Goal: Information Seeking & Learning: Check status

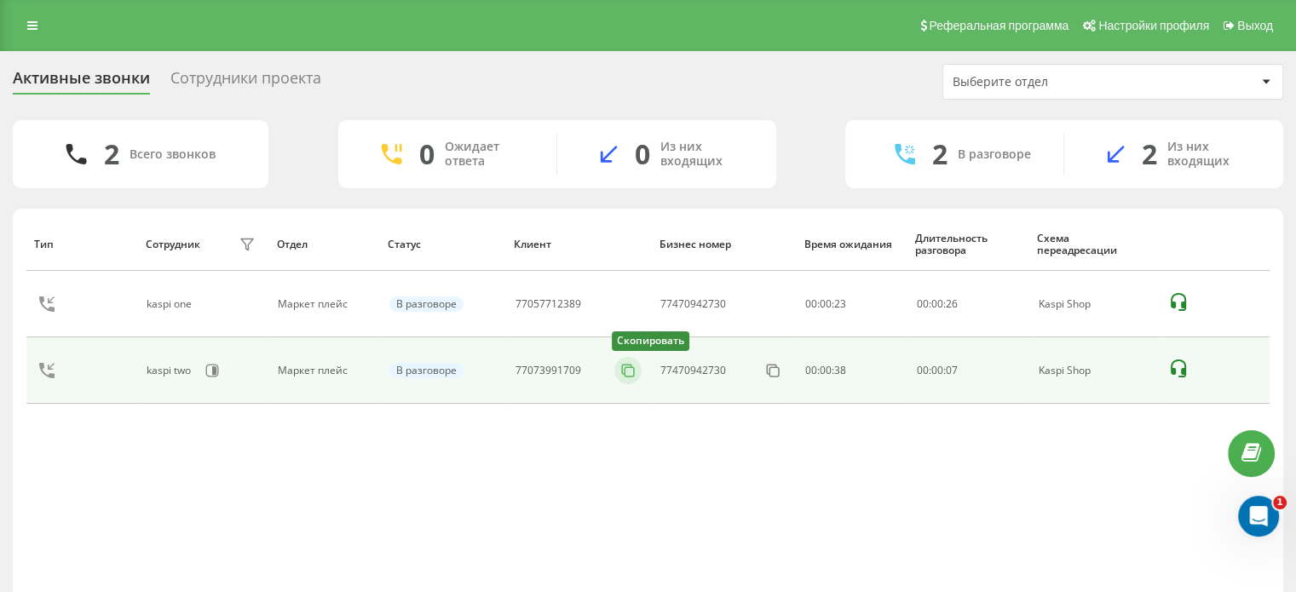
click at [640, 372] on button at bounding box center [628, 370] width 27 height 19
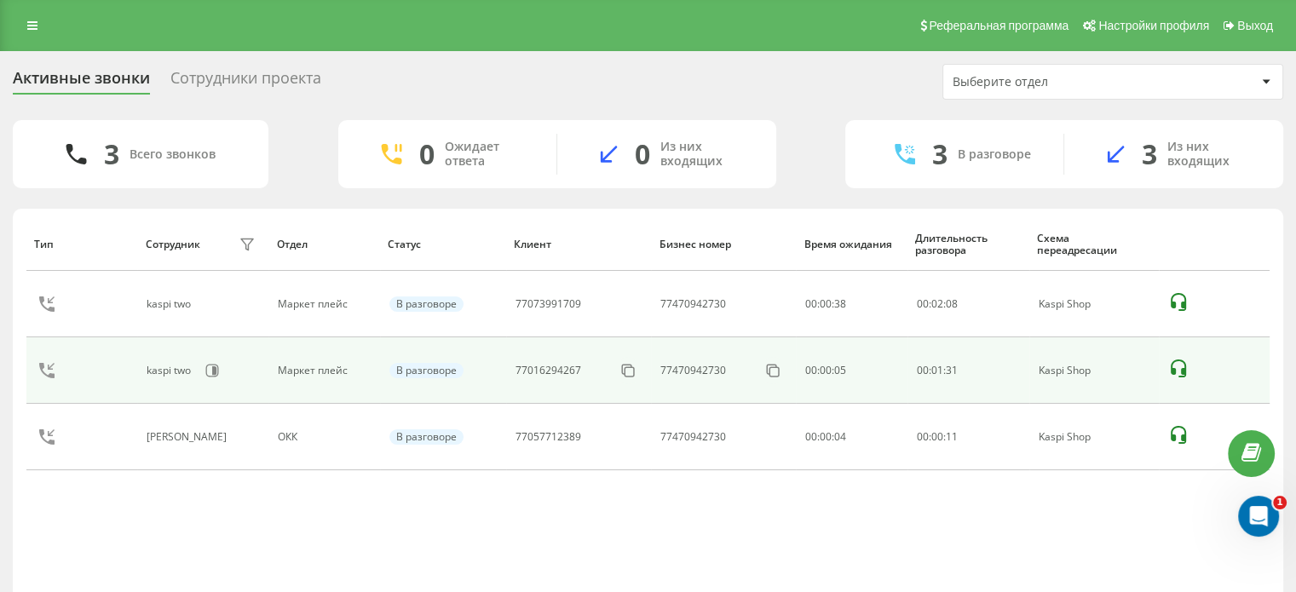
click at [638, 382] on div at bounding box center [628, 370] width 27 height 27
click at [632, 372] on icon at bounding box center [628, 370] width 17 height 17
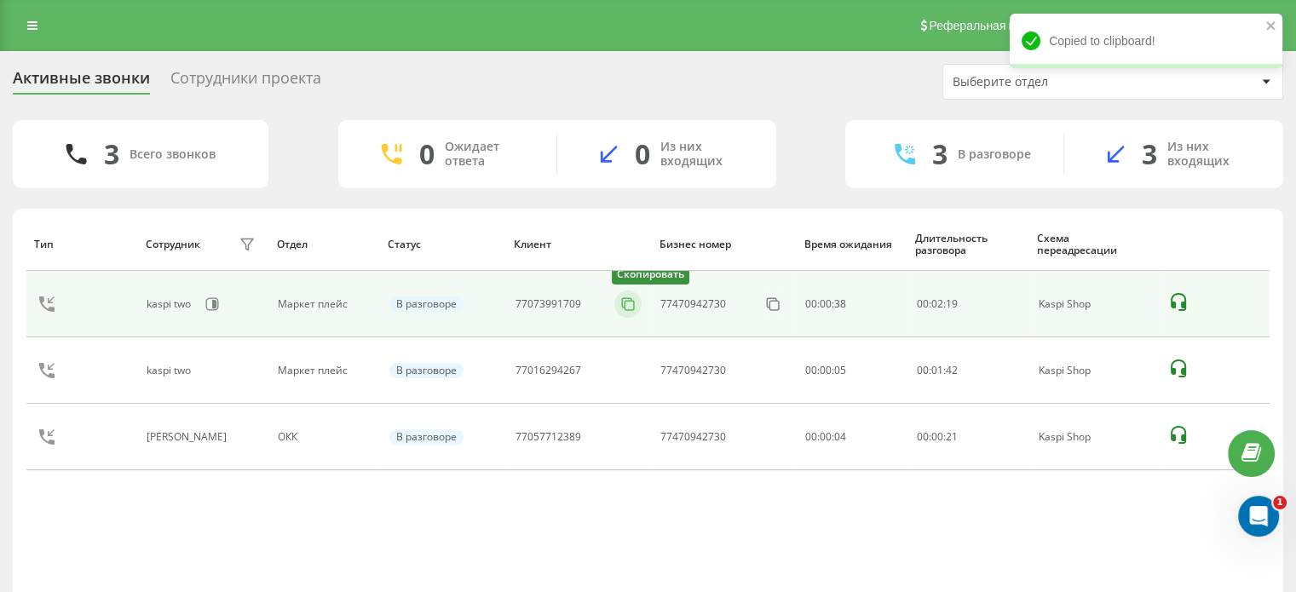
click at [627, 306] on icon at bounding box center [628, 304] width 17 height 17
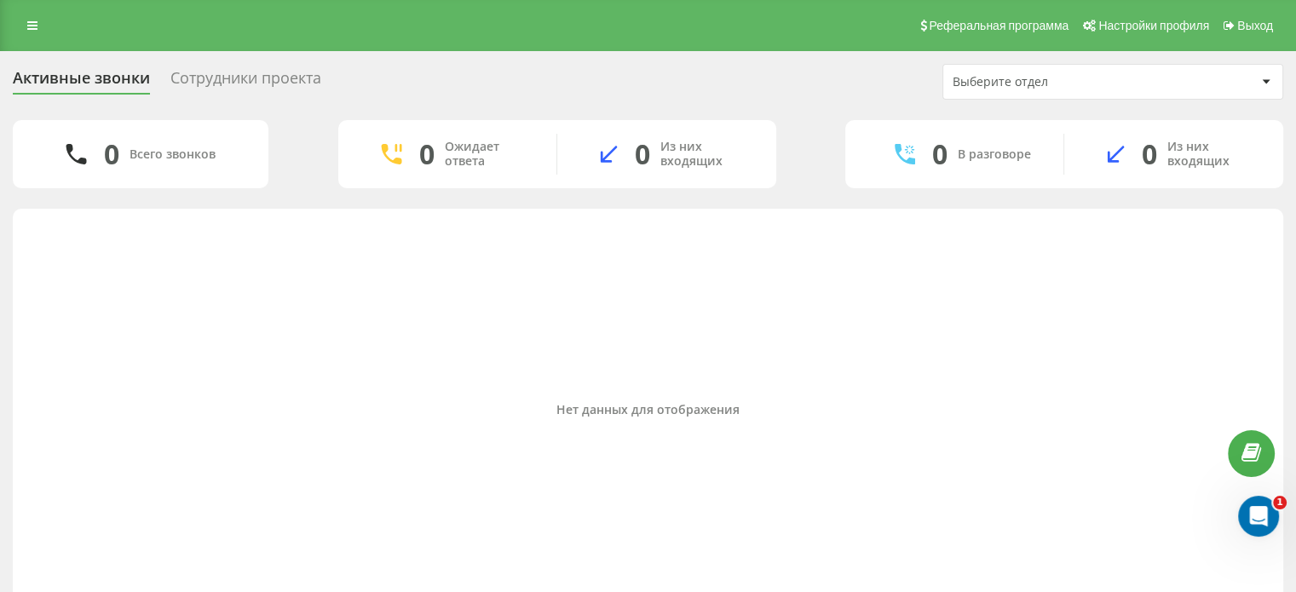
click at [43, 14] on link at bounding box center [32, 26] width 31 height 24
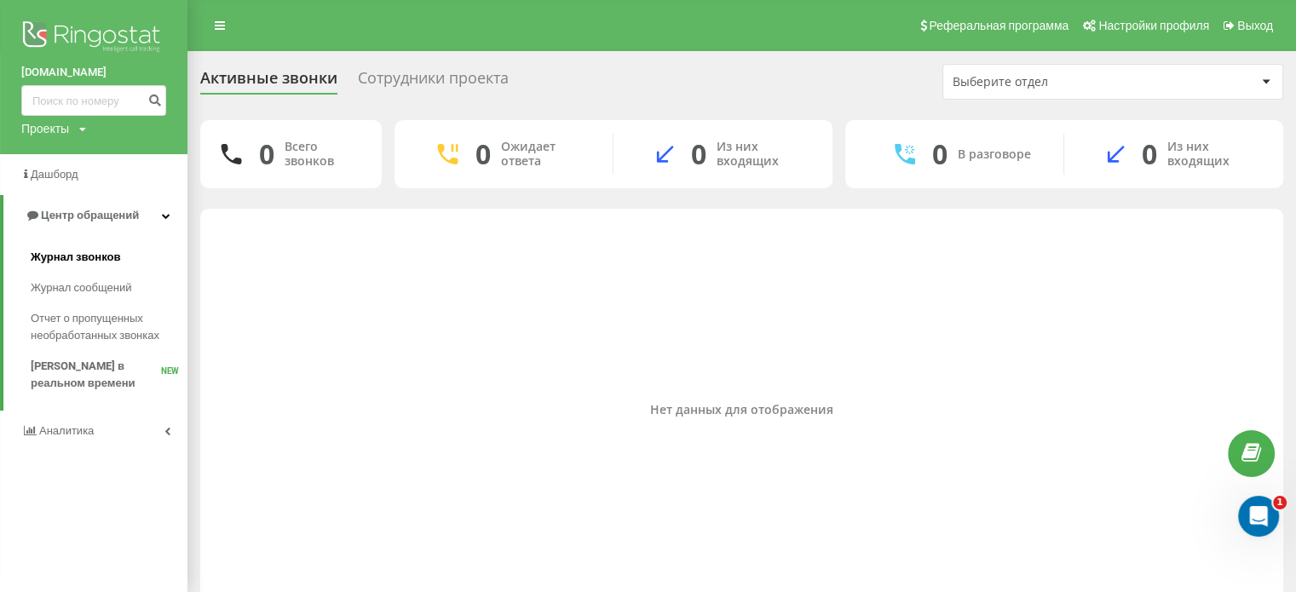
click at [83, 250] on span "Журнал звонков" at bounding box center [75, 257] width 89 height 17
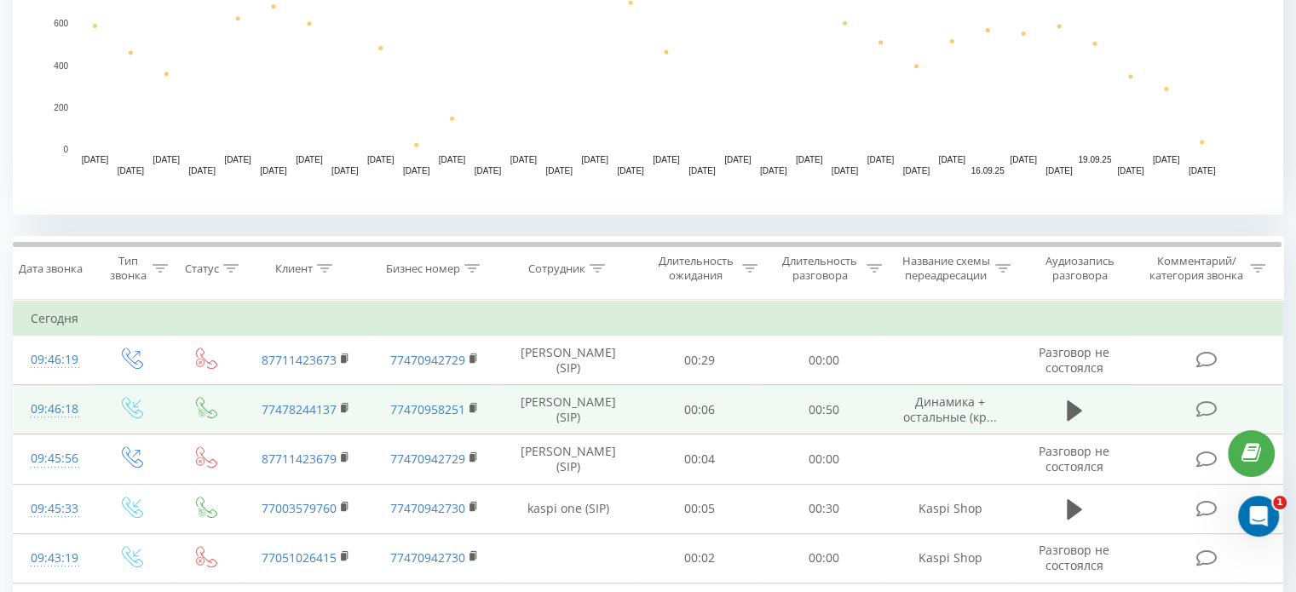
scroll to position [597, 0]
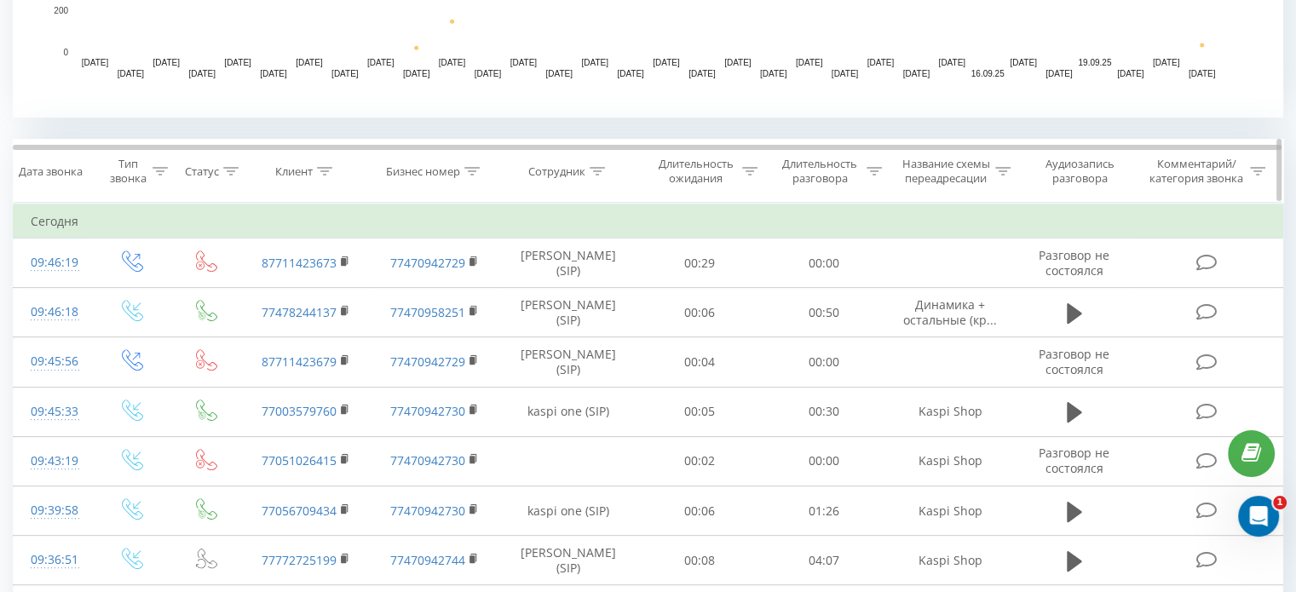
click at [593, 177] on div at bounding box center [597, 172] width 15 height 14
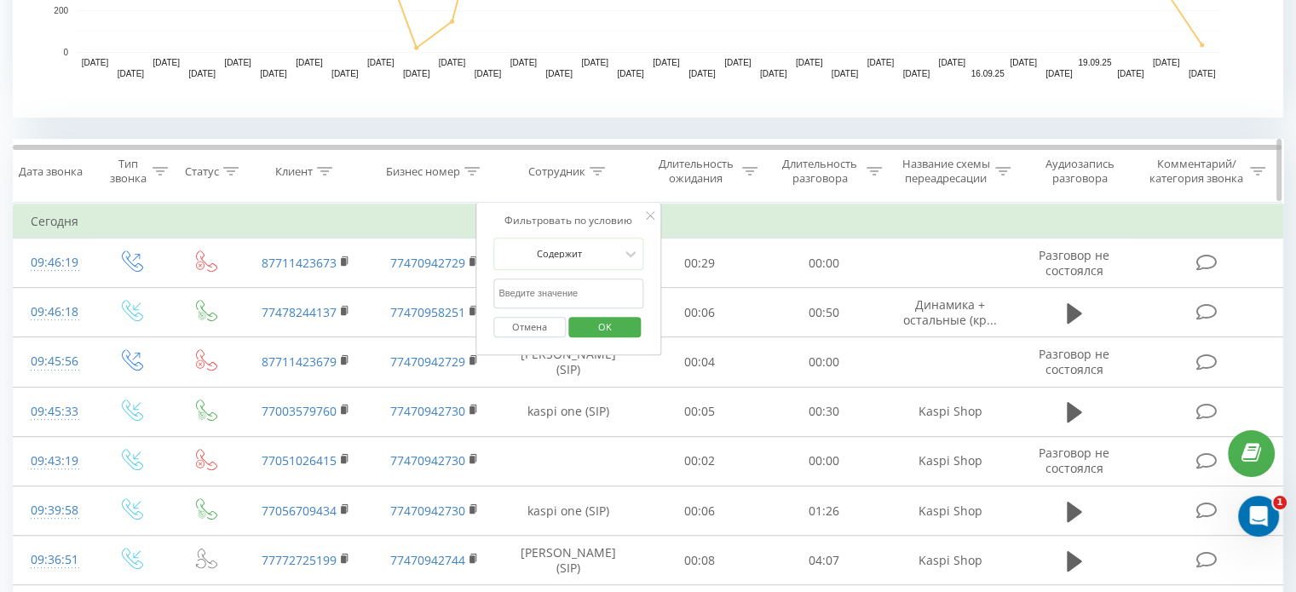
drag, startPoint x: 561, startPoint y: 300, endPoint x: 324, endPoint y: 171, distance: 269.7
click at [324, 171] on icon at bounding box center [324, 171] width 15 height 9
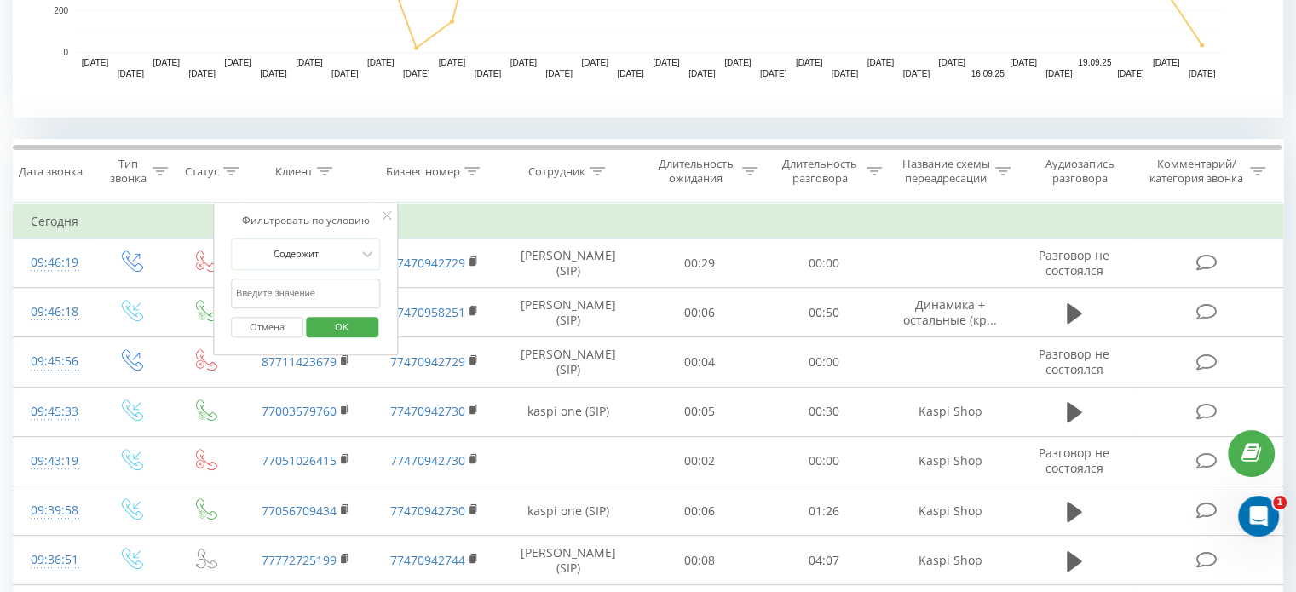
paste input "+7 (747) 140-40-52"
click at [309, 283] on input "+7 (747) 140-40-52" at bounding box center [306, 294] width 150 height 30
click at [295, 289] on input "+7 (747) 140-4052" at bounding box center [306, 294] width 150 height 30
click at [275, 283] on input "+7 (747) 1404052" at bounding box center [306, 294] width 150 height 30
click at [252, 287] on input "+7 (7471404052" at bounding box center [306, 294] width 150 height 30
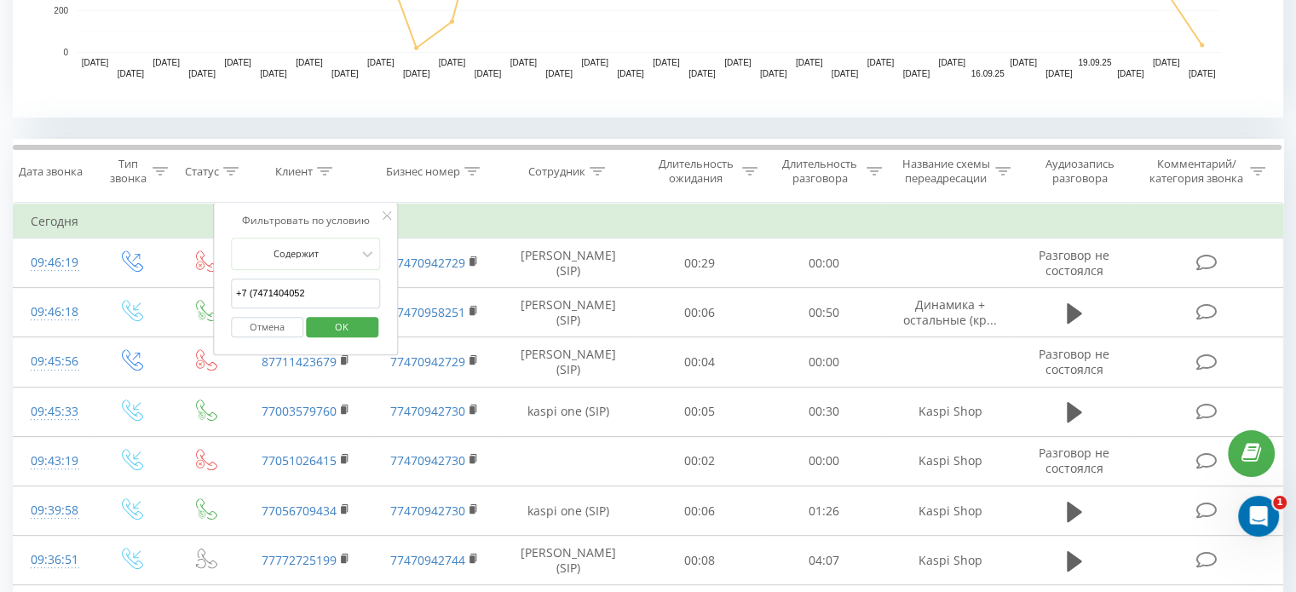
click at [257, 287] on input "+7 (7471404052" at bounding box center [306, 294] width 150 height 30
click button "OK" at bounding box center [342, 327] width 72 height 21
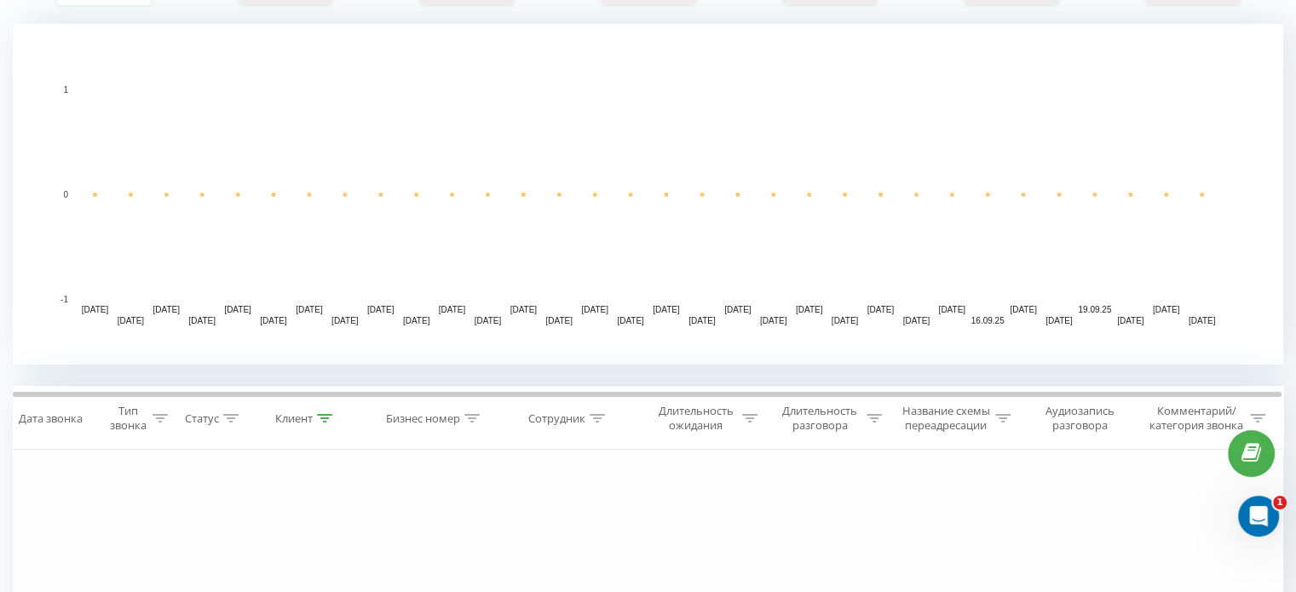
scroll to position [263, 0]
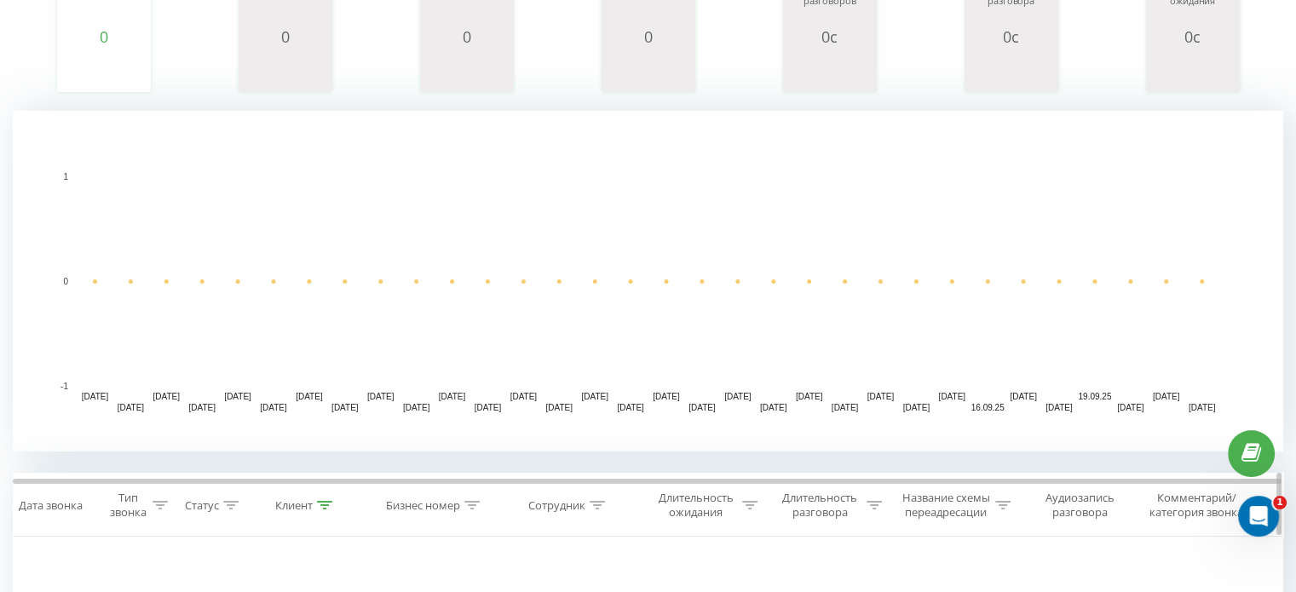
click at [316, 499] on div "Клиент" at bounding box center [303, 506] width 57 height 14
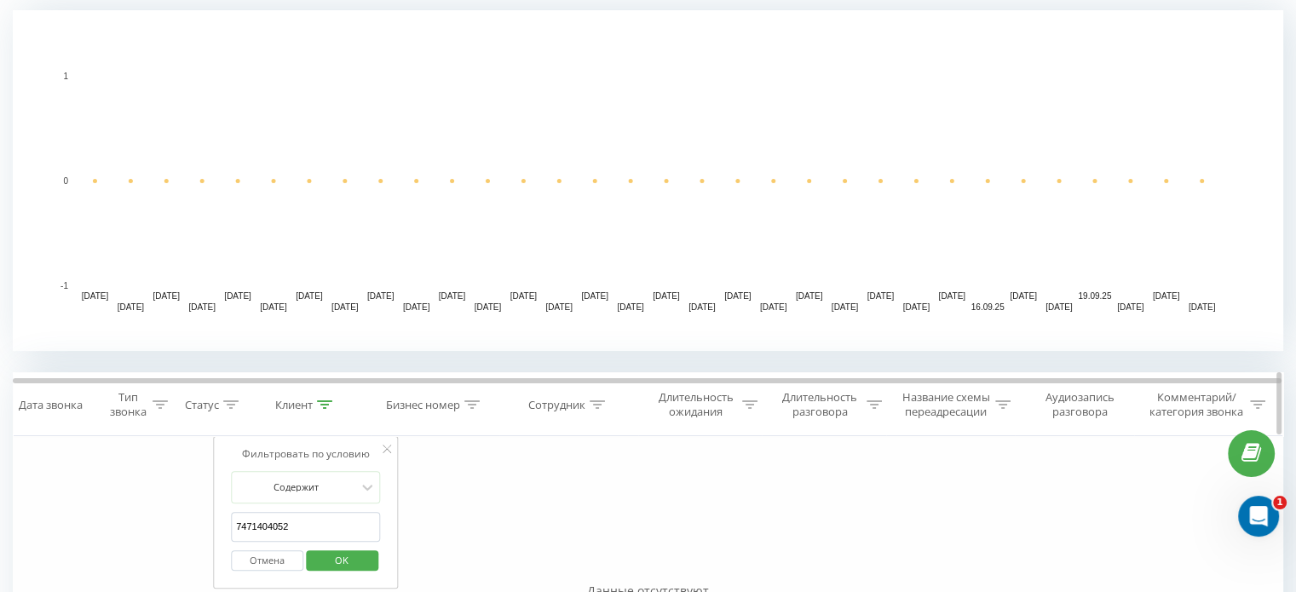
scroll to position [603, 0]
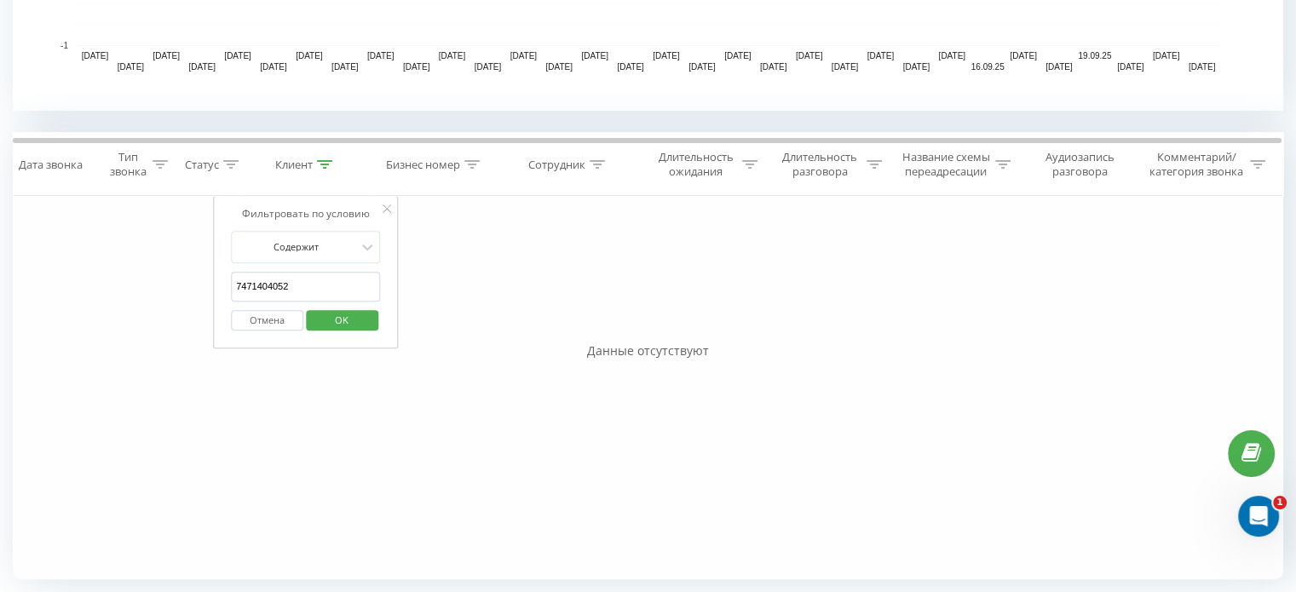
click at [236, 282] on input "7471404052" at bounding box center [306, 287] width 150 height 30
type input "77471404052"
click button "OK" at bounding box center [342, 320] width 72 height 21
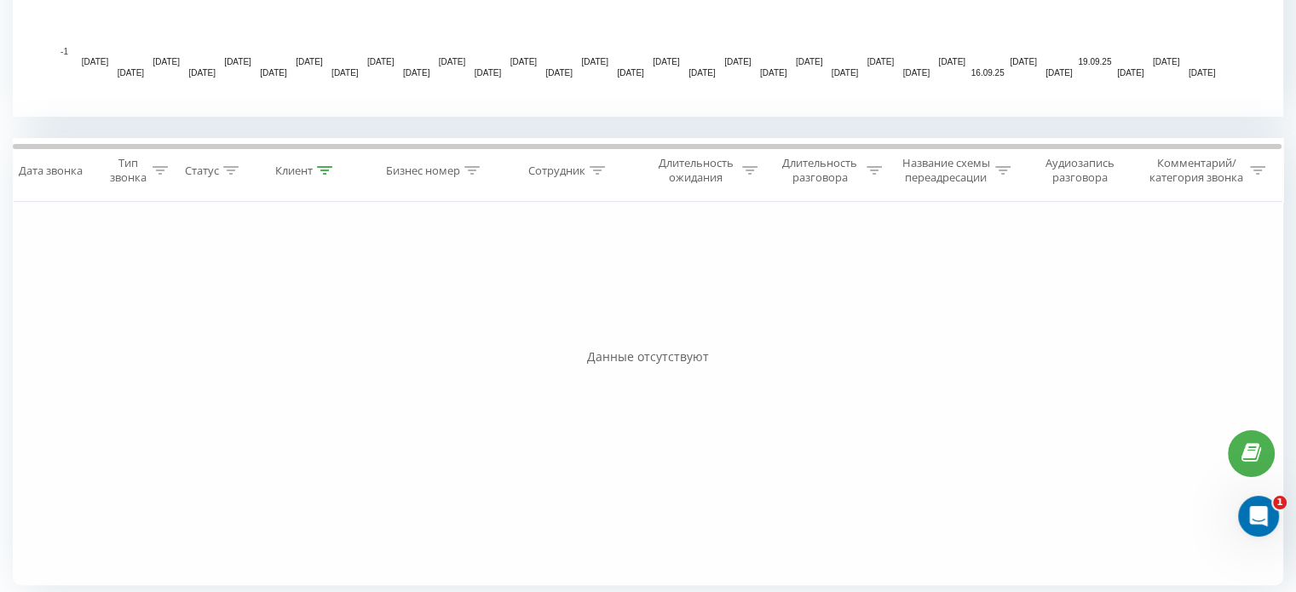
scroll to position [603, 0]
